Goal: Task Accomplishment & Management: Use online tool/utility

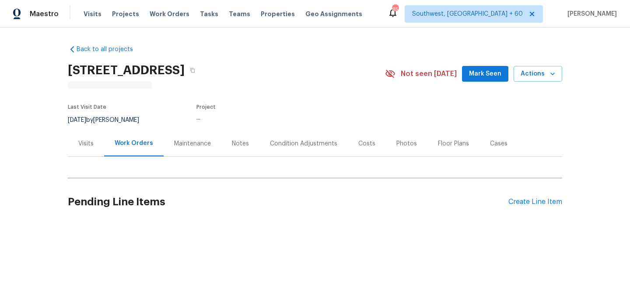
click at [91, 148] on div "Visits" at bounding box center [86, 144] width 36 height 26
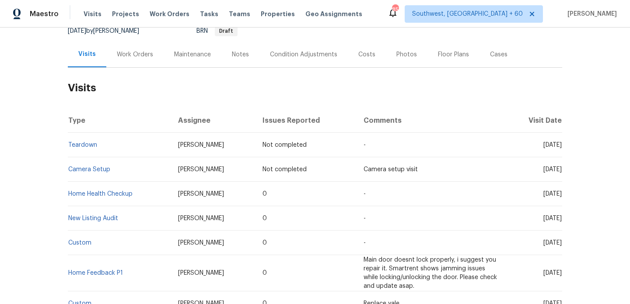
scroll to position [96, 0]
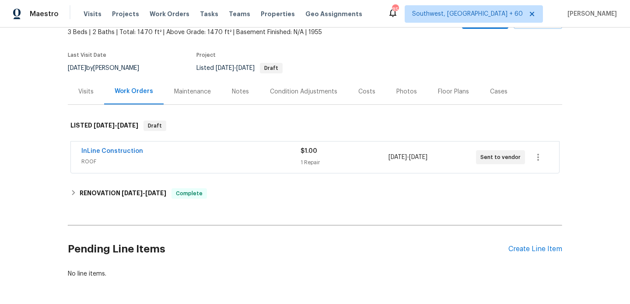
scroll to position [64, 0]
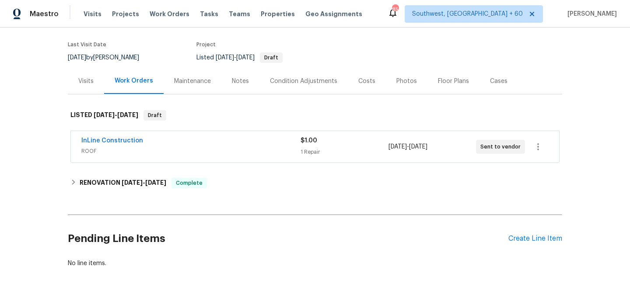
click at [202, 155] on span "ROOF" at bounding box center [190, 151] width 219 height 9
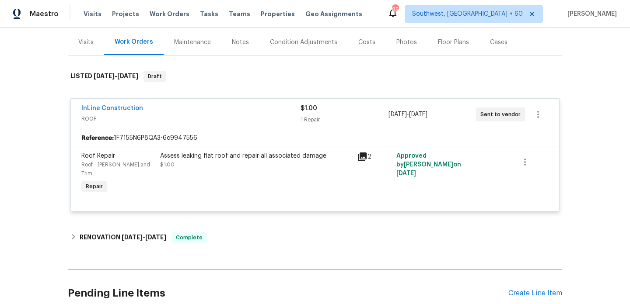
scroll to position [54, 0]
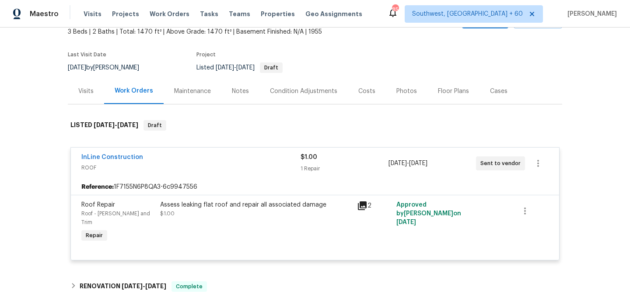
click at [83, 91] on div "Visits" at bounding box center [85, 91] width 15 height 9
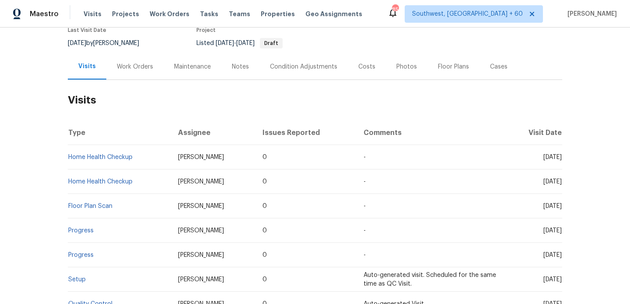
scroll to position [80, 0]
drag, startPoint x: 143, startPoint y: 158, endPoint x: 71, endPoint y: 157, distance: 71.3
click at [71, 157] on td "Home Health Checkup" at bounding box center [119, 156] width 103 height 24
click at [136, 129] on th "Type" at bounding box center [119, 132] width 103 height 24
click at [111, 157] on link "Home Health Checkup" at bounding box center [100, 156] width 64 height 6
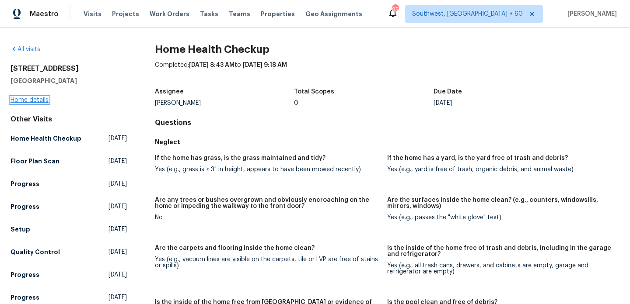
click at [35, 100] on link "Home details" at bounding box center [29, 100] width 38 height 6
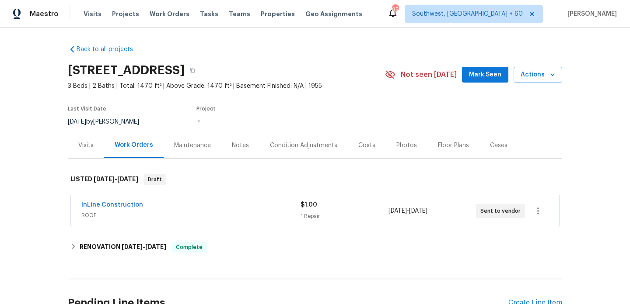
scroll to position [11, 0]
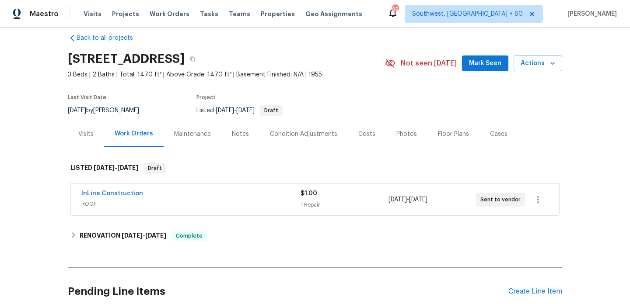
click at [84, 134] on div "Visits" at bounding box center [85, 134] width 15 height 9
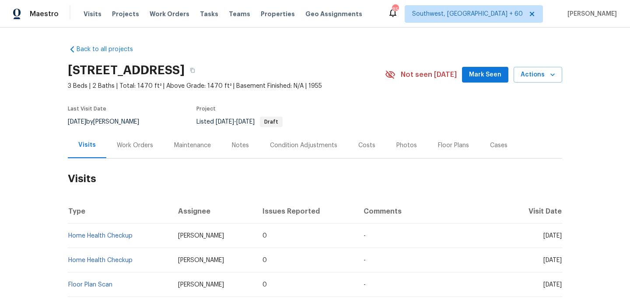
scroll to position [45, 0]
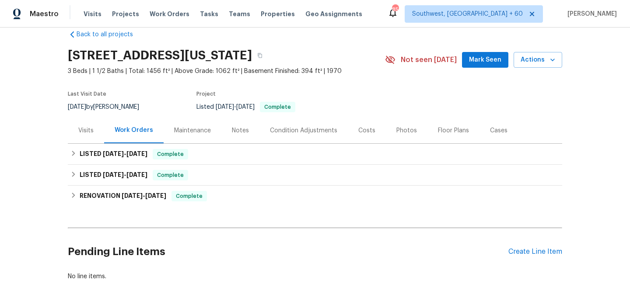
scroll to position [24, 0]
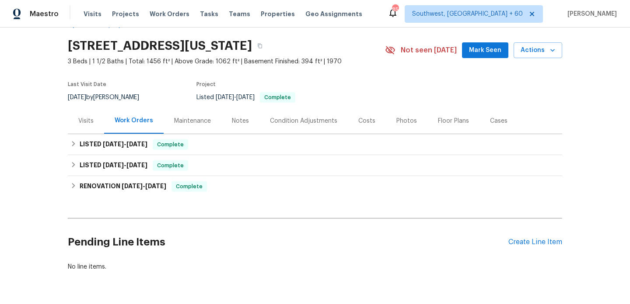
click at [94, 121] on div "Visits" at bounding box center [86, 121] width 36 height 26
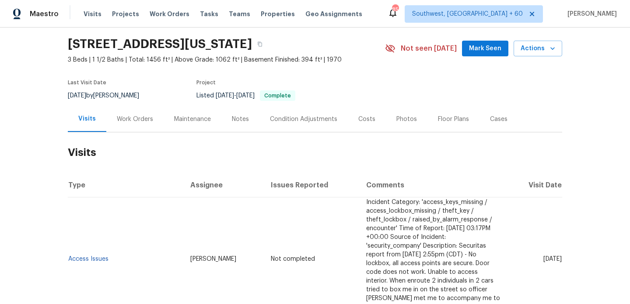
scroll to position [20, 0]
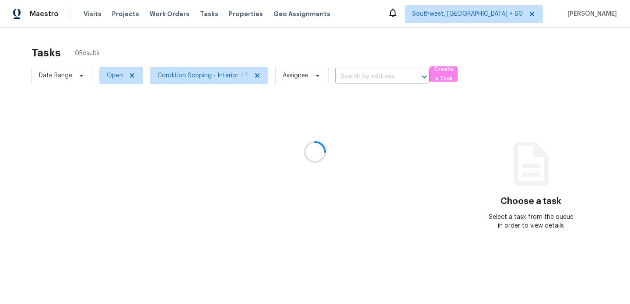
click at [367, 80] on div at bounding box center [315, 152] width 630 height 304
click at [366, 78] on div at bounding box center [315, 152] width 630 height 304
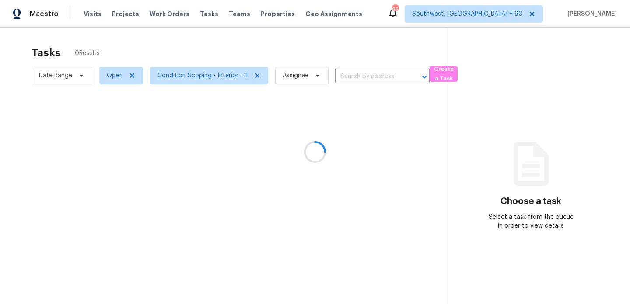
click at [366, 78] on input "text" at bounding box center [370, 77] width 70 height 14
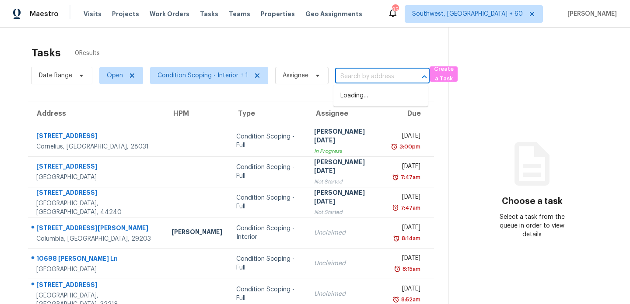
click at [366, 78] on input "text" at bounding box center [370, 77] width 70 height 14
paste input "208 W Walnut Ave, El Segundo, CA 90245"
type input "208 W Walnut Ave, El Segundo, CA 90245"
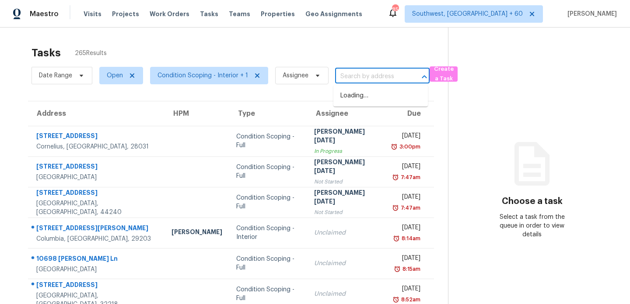
click at [361, 83] on input "text" at bounding box center [370, 77] width 70 height 14
paste input "208 W Walnut Ave, El Segundo, CA 90245"
type input "208 W Walnut Ave"
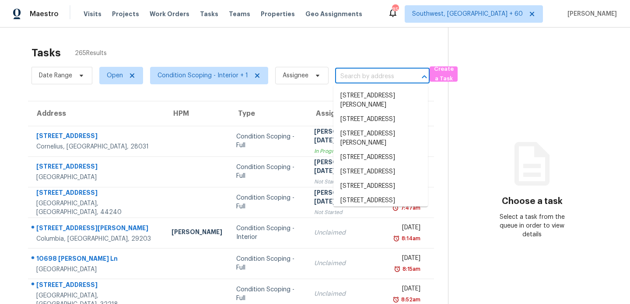
paste input "208 W Walnut Ave, El Segundo, CA 90245"
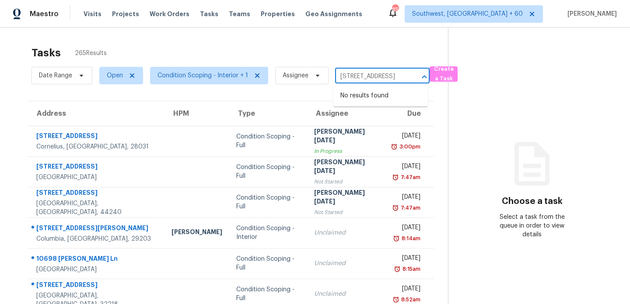
scroll to position [0, 55]
type input "[STREET_ADDRESS]"
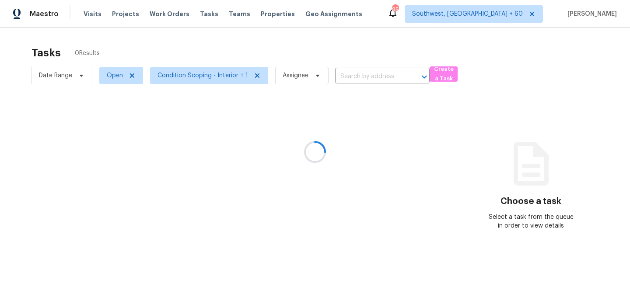
click at [384, 74] on div at bounding box center [315, 152] width 630 height 304
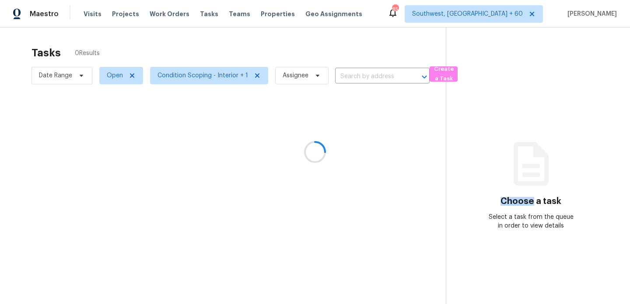
click at [384, 74] on div at bounding box center [315, 152] width 630 height 304
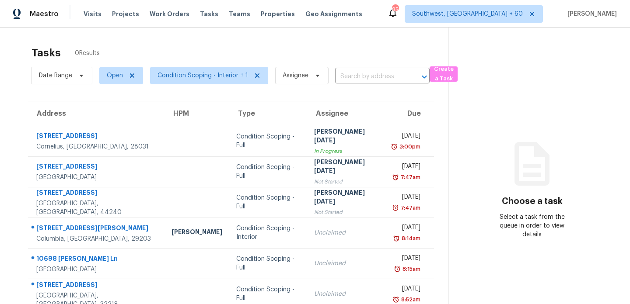
click at [384, 74] on input "text" at bounding box center [370, 77] width 70 height 14
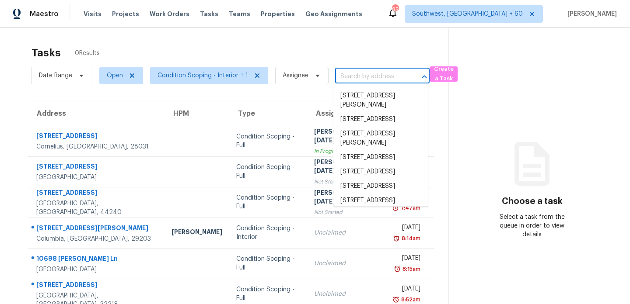
paste input "[STREET_ADDRESS]"
type input "[STREET_ADDRESS]"
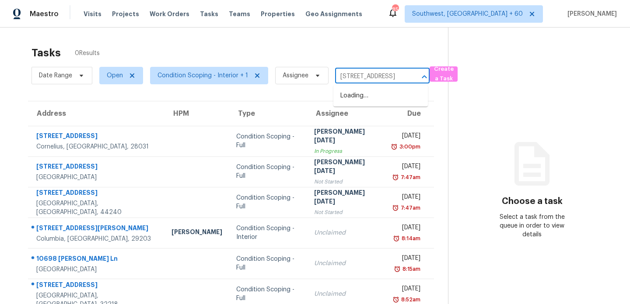
scroll to position [0, 55]
click at [378, 98] on li "[STREET_ADDRESS]" at bounding box center [380, 96] width 94 height 14
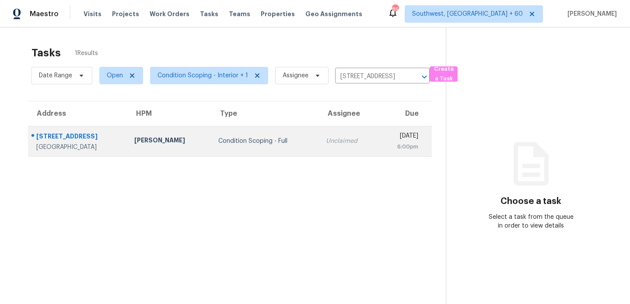
click at [385, 135] on div "[DATE]" at bounding box center [401, 137] width 33 height 11
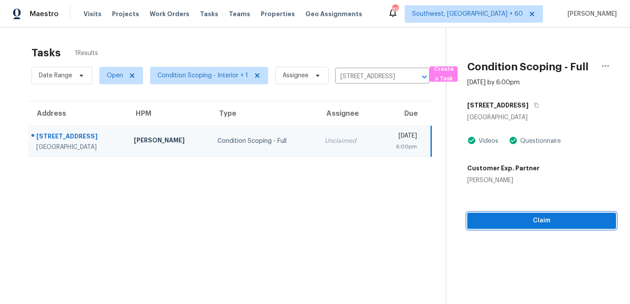
click at [531, 224] on span "Claim" at bounding box center [541, 221] width 135 height 11
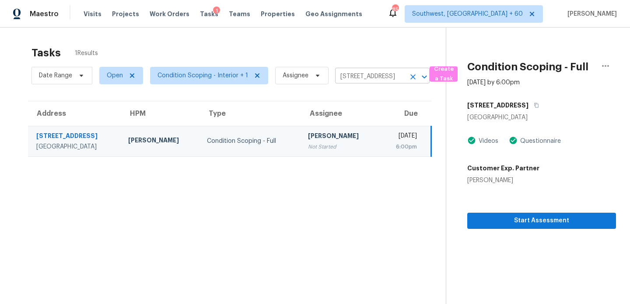
click at [366, 76] on input "[STREET_ADDRESS]" at bounding box center [370, 77] width 70 height 14
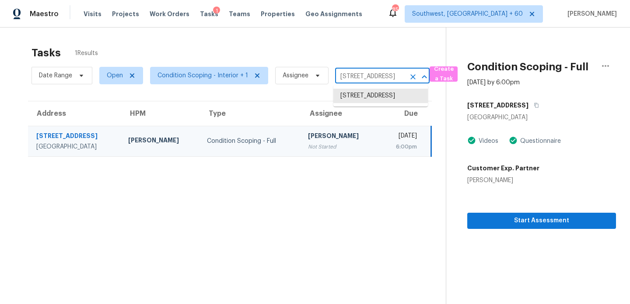
paste input "[STREET_ADDRESS]"
type input "[STREET_ADDRESS]"
click at [378, 95] on li "[STREET_ADDRESS]" at bounding box center [380, 96] width 94 height 14
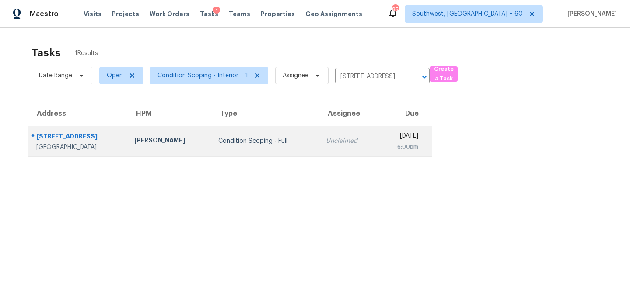
click at [385, 134] on div "[DATE]" at bounding box center [401, 137] width 33 height 11
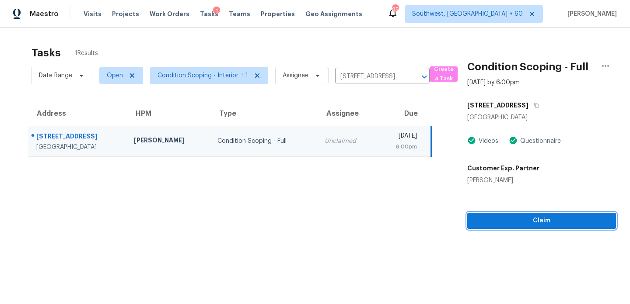
click at [539, 225] on span "Claim" at bounding box center [541, 221] width 135 height 11
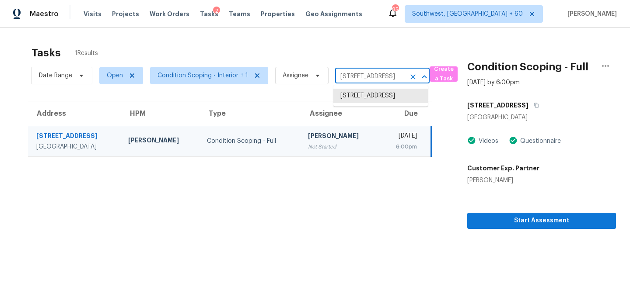
click at [344, 78] on input "[STREET_ADDRESS]" at bounding box center [370, 77] width 70 height 14
paste input "[STREET_ADDRESS]"
type input "[STREET_ADDRESS]"
click at [358, 95] on li "[STREET_ADDRESS]" at bounding box center [380, 96] width 94 height 14
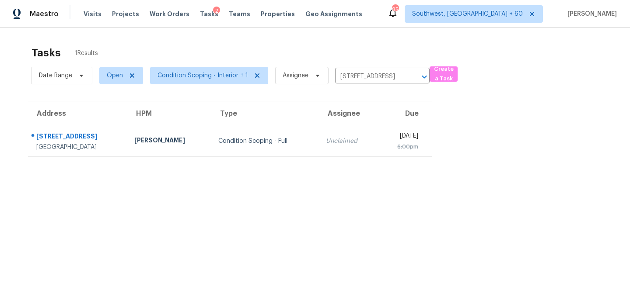
click at [385, 138] on div "[DATE]" at bounding box center [401, 137] width 33 height 11
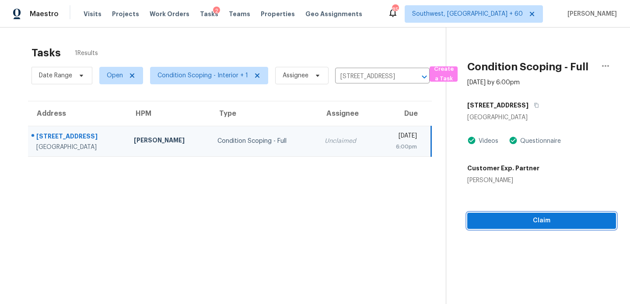
click at [539, 222] on span "Claim" at bounding box center [541, 221] width 135 height 11
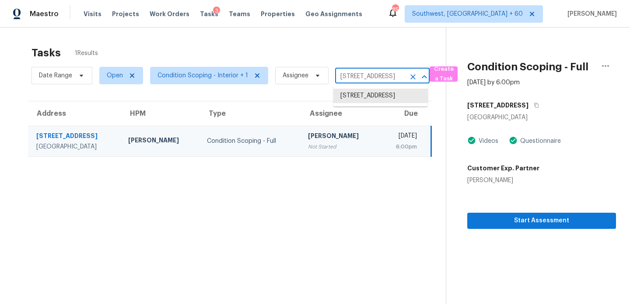
click at [360, 76] on input "[STREET_ADDRESS]" at bounding box center [370, 77] width 70 height 14
paste input "[STREET_ADDRESS]"
type input "[STREET_ADDRESS]"
click at [373, 100] on li "[STREET_ADDRESS]" at bounding box center [380, 96] width 94 height 14
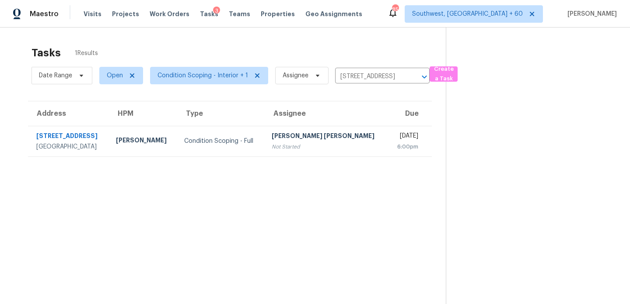
click at [394, 136] on div "[DATE]" at bounding box center [405, 137] width 23 height 11
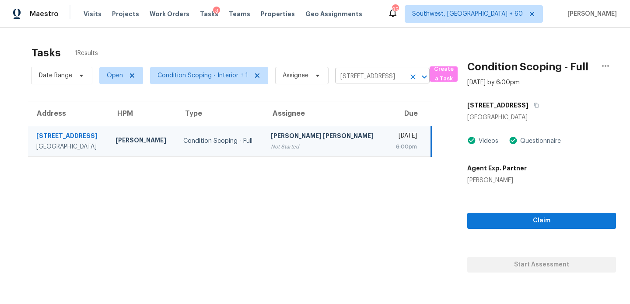
click at [343, 78] on input "[STREET_ADDRESS]" at bounding box center [370, 77] width 70 height 14
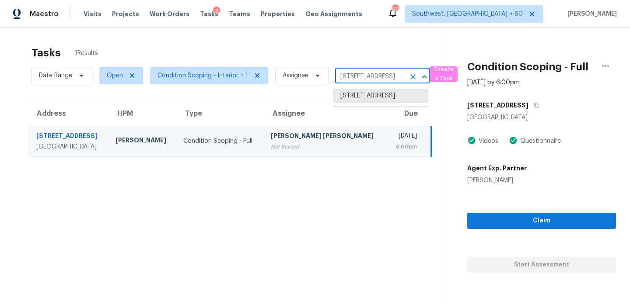
paste input "[STREET_ADDRESS][PERSON_NAME][PERSON_NAME]"
type input "[STREET_ADDRESS][PERSON_NAME][PERSON_NAME]"
click at [355, 99] on li "[STREET_ADDRESS][PERSON_NAME][PERSON_NAME]" at bounding box center [380, 105] width 94 height 33
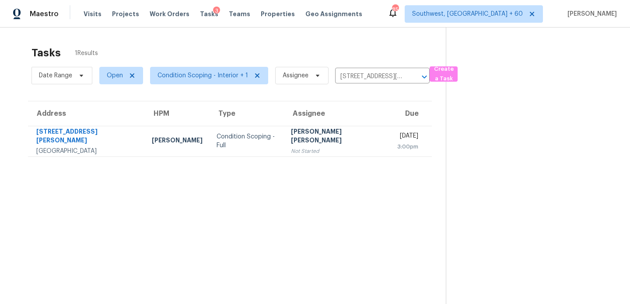
click at [397, 132] on div "[DATE]" at bounding box center [407, 137] width 21 height 11
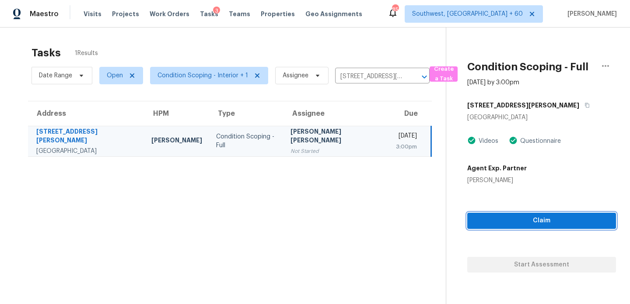
click at [503, 221] on span "Claim" at bounding box center [541, 221] width 135 height 11
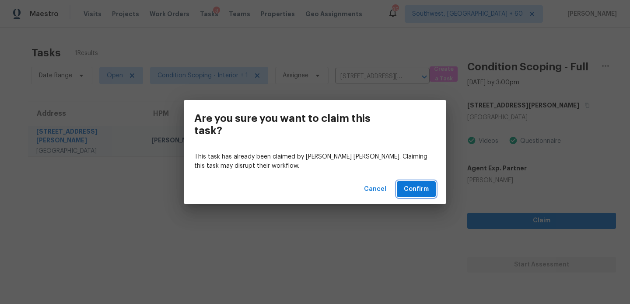
click at [417, 192] on span "Confirm" at bounding box center [416, 189] width 25 height 11
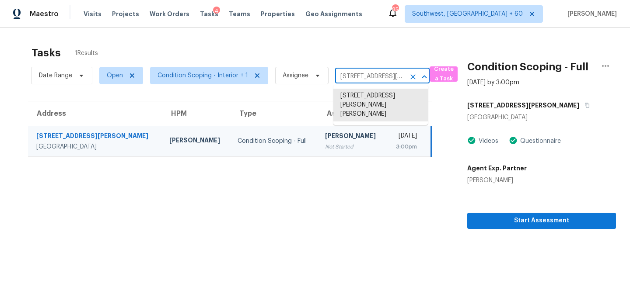
click at [365, 82] on input "[STREET_ADDRESS][PERSON_NAME][PERSON_NAME]" at bounding box center [370, 77] width 70 height 14
paste input "[STREET_ADDRESS]"
type input "[STREET_ADDRESS]"
click at [367, 94] on li "[STREET_ADDRESS]" at bounding box center [380, 96] width 94 height 14
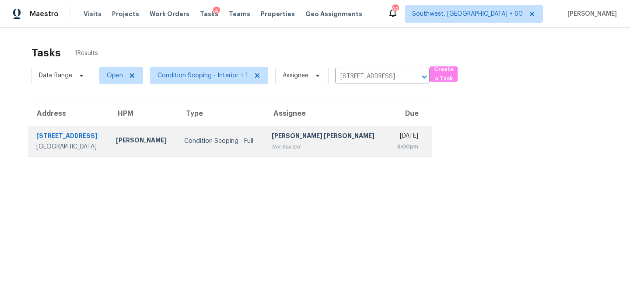
click at [394, 132] on div "[DATE]" at bounding box center [405, 137] width 23 height 11
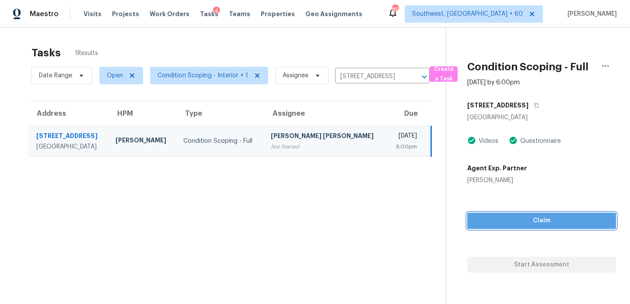
click at [521, 219] on span "Claim" at bounding box center [541, 221] width 135 height 11
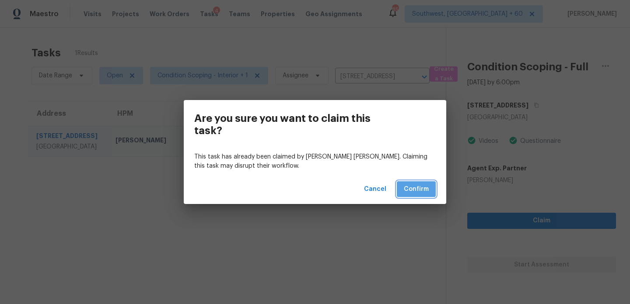
click at [414, 188] on span "Confirm" at bounding box center [416, 189] width 25 height 11
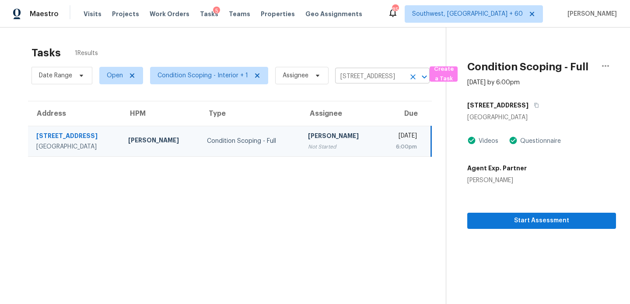
click at [414, 77] on icon "Clear" at bounding box center [412, 77] width 9 height 9
